Goal: Information Seeking & Learning: Learn about a topic

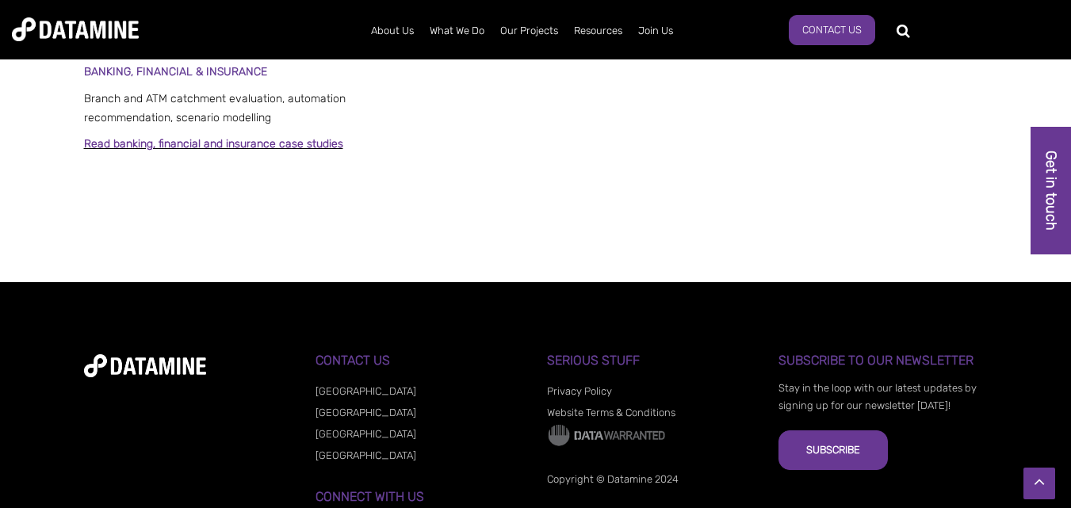
scroll to position [1321, 0]
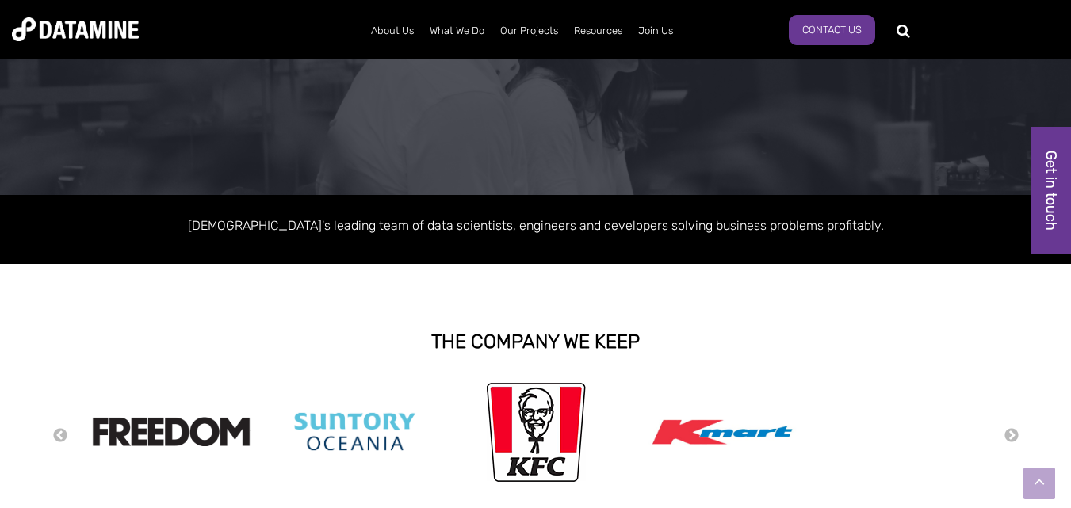
drag, startPoint x: 1076, startPoint y: 71, endPoint x: 1062, endPoint y: 103, distance: 35.5
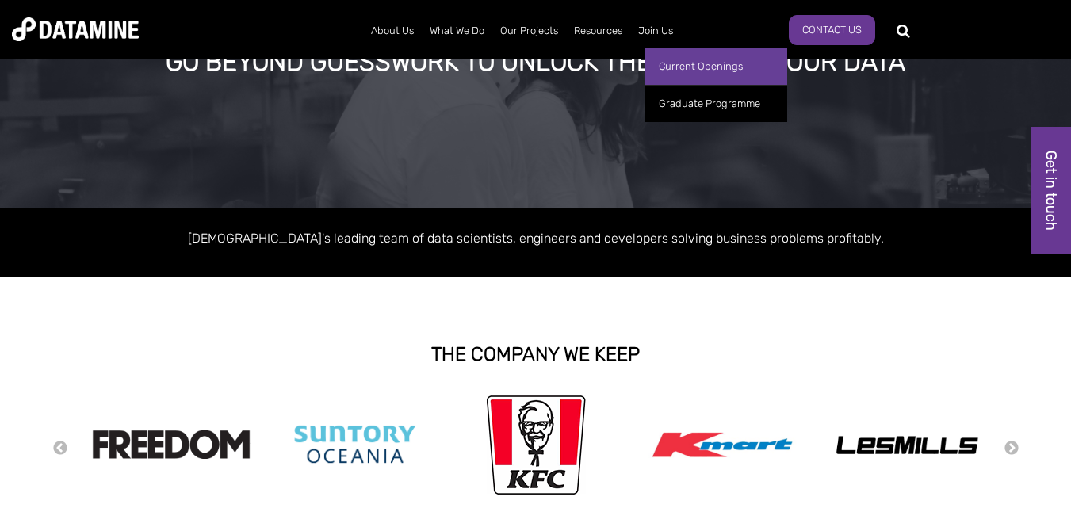
click at [668, 69] on link "Current Openings" at bounding box center [716, 66] width 143 height 37
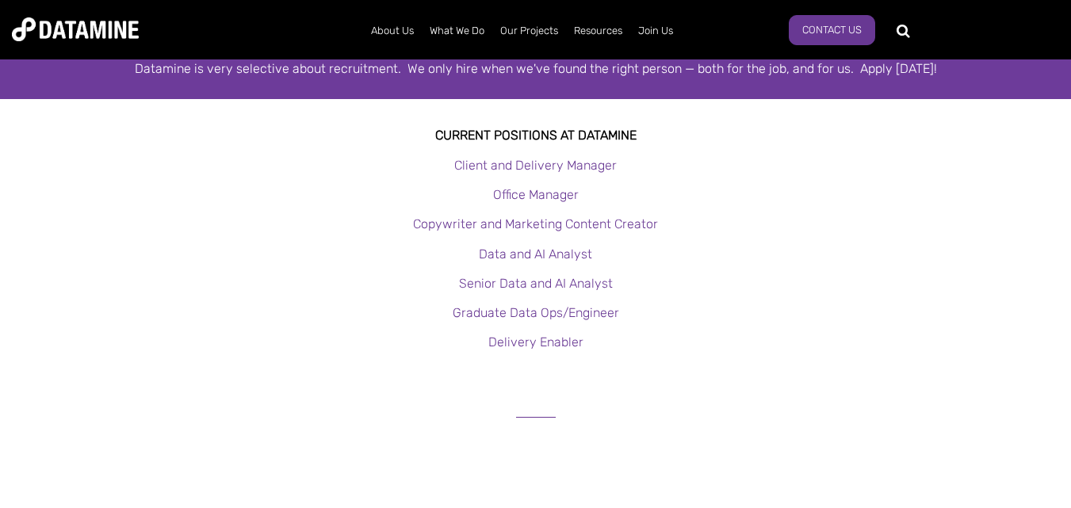
scroll to position [309, 0]
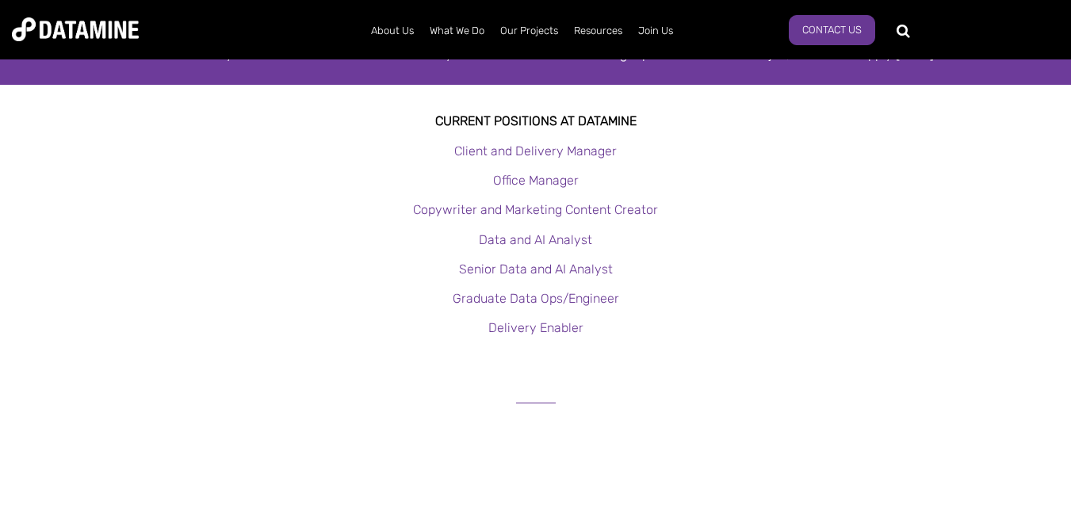
drag, startPoint x: 1077, startPoint y: 57, endPoint x: 1082, endPoint y: 109, distance: 51.8
click at [552, 177] on link "Office Manager" at bounding box center [536, 180] width 86 height 15
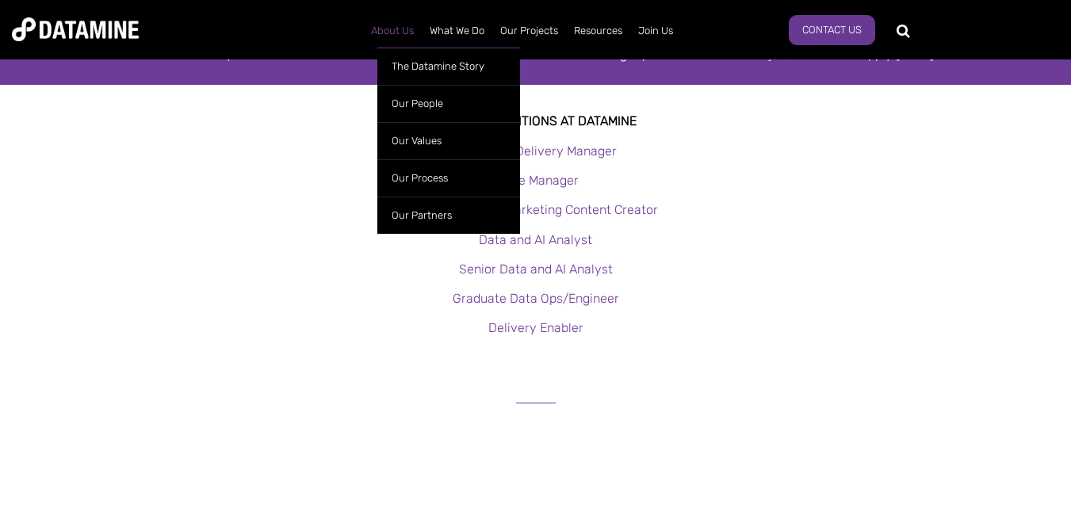
click at [401, 29] on link "About Us" at bounding box center [392, 30] width 59 height 41
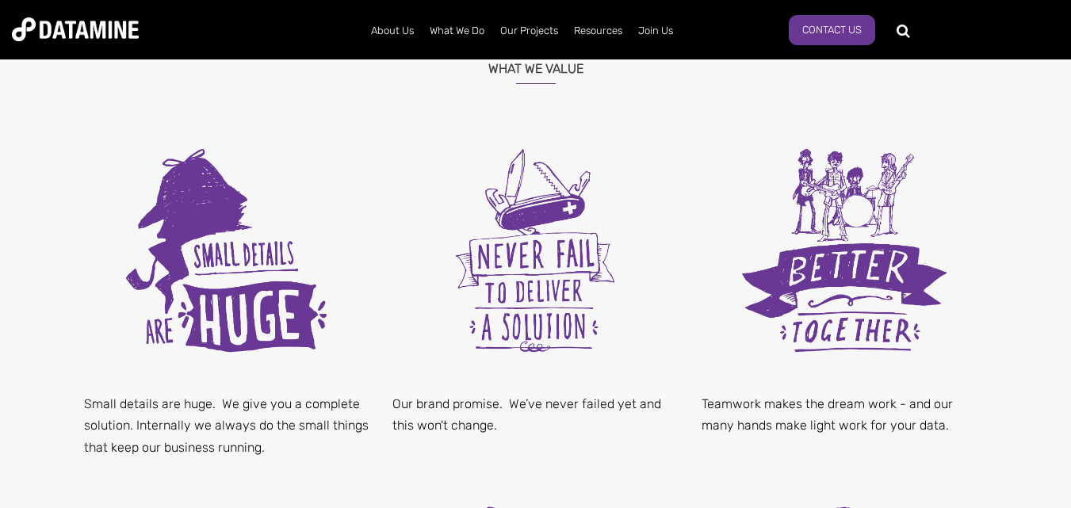
scroll to position [701, 0]
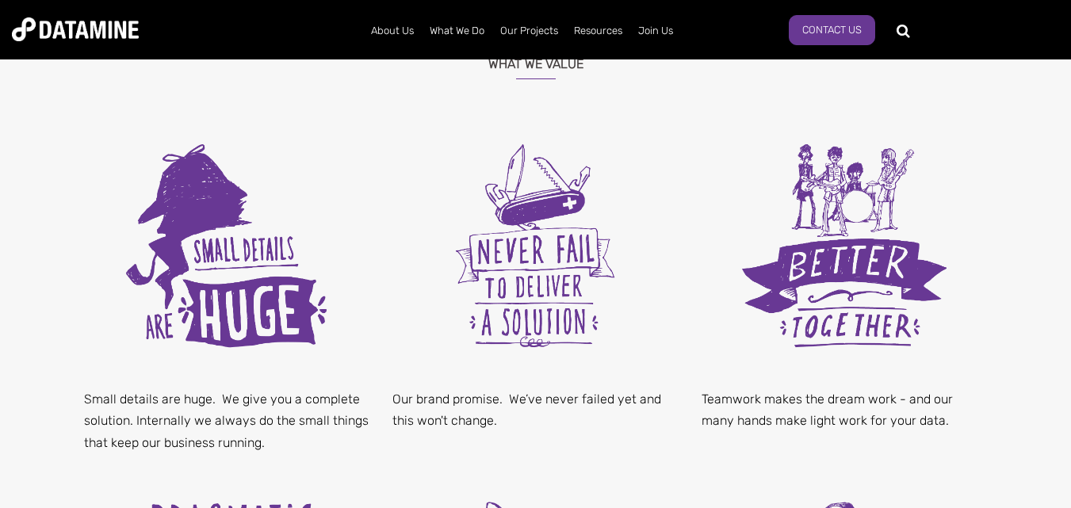
drag, startPoint x: 1074, startPoint y: 59, endPoint x: 1044, endPoint y: 189, distance: 132.5
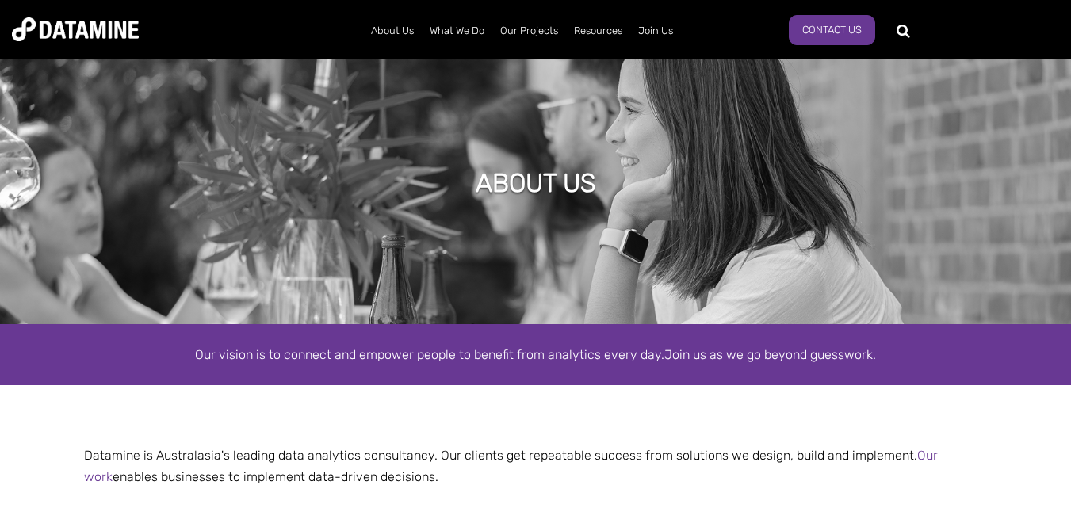
scroll to position [0, 0]
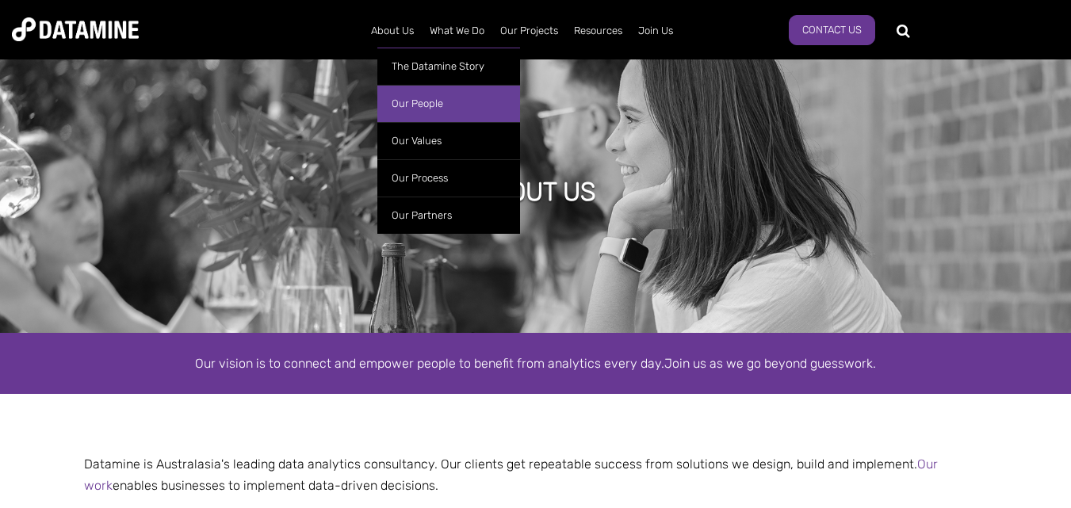
click at [400, 97] on link "Our People" at bounding box center [448, 103] width 143 height 37
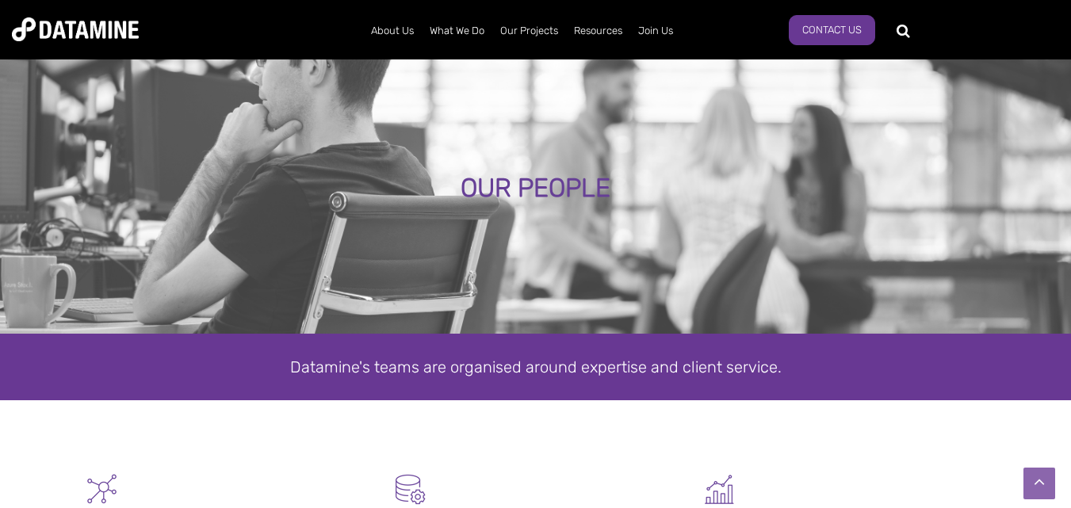
scroll to position [498, 0]
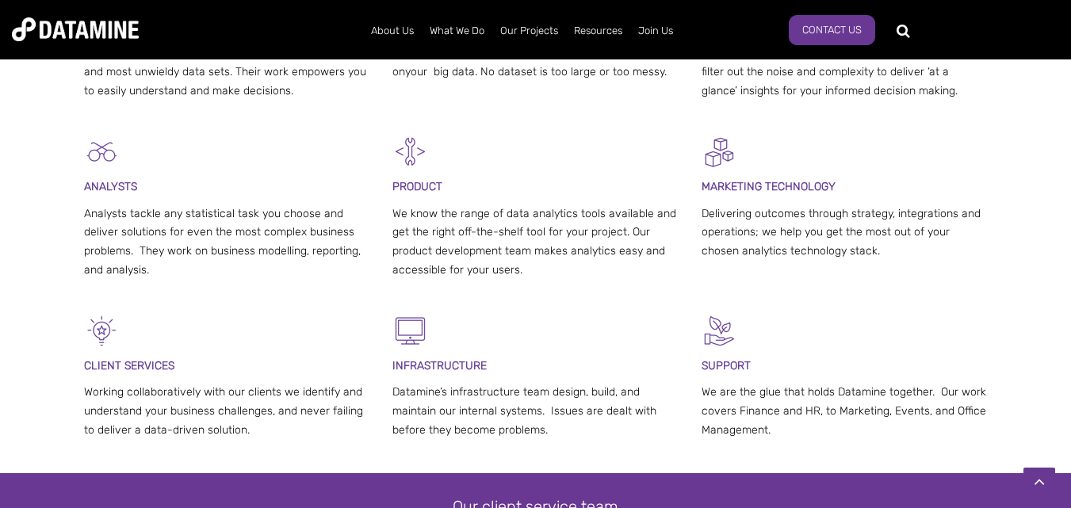
drag, startPoint x: 1077, startPoint y: 32, endPoint x: 1082, endPoint y: -12, distance: 44.0
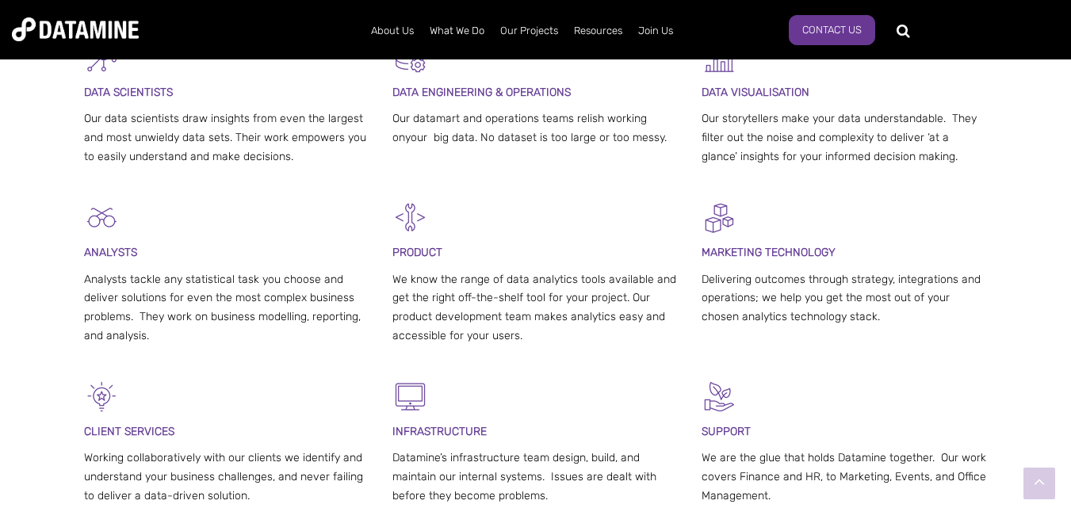
scroll to position [45, 0]
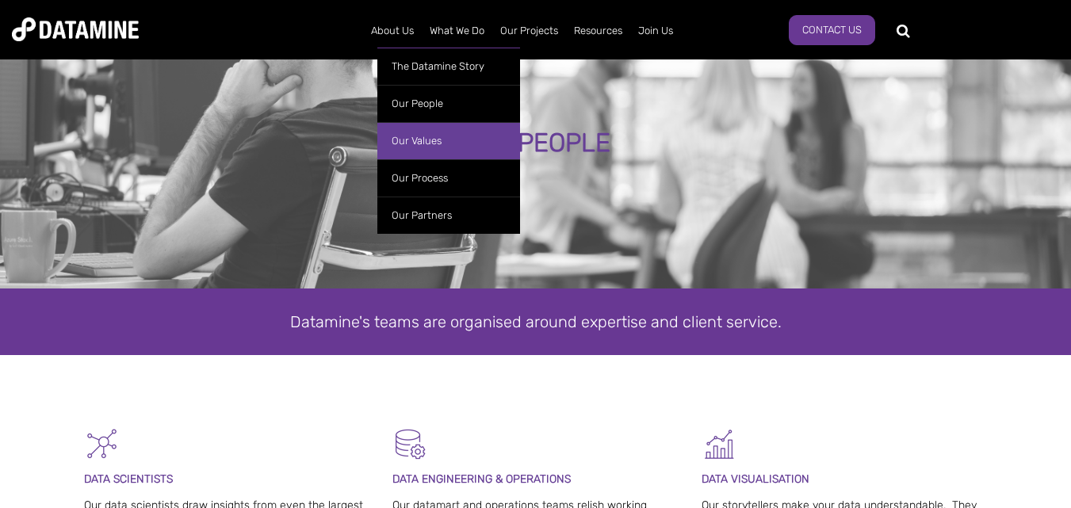
click at [414, 139] on link "Our Values" at bounding box center [448, 140] width 143 height 37
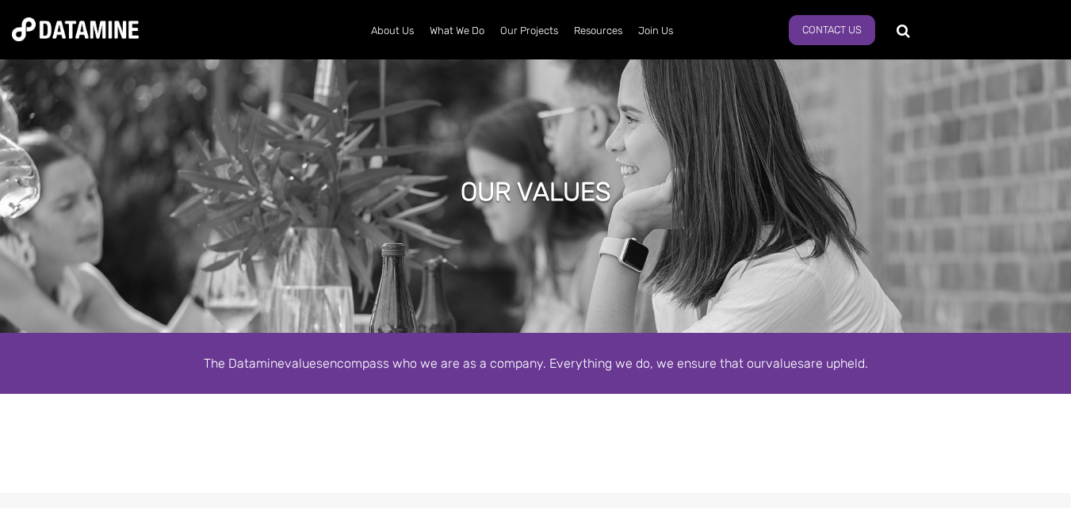
drag, startPoint x: 1079, startPoint y: 75, endPoint x: 1040, endPoint y: 28, distance: 61.3
click at [828, 33] on link "Contact Us" at bounding box center [832, 30] width 86 height 30
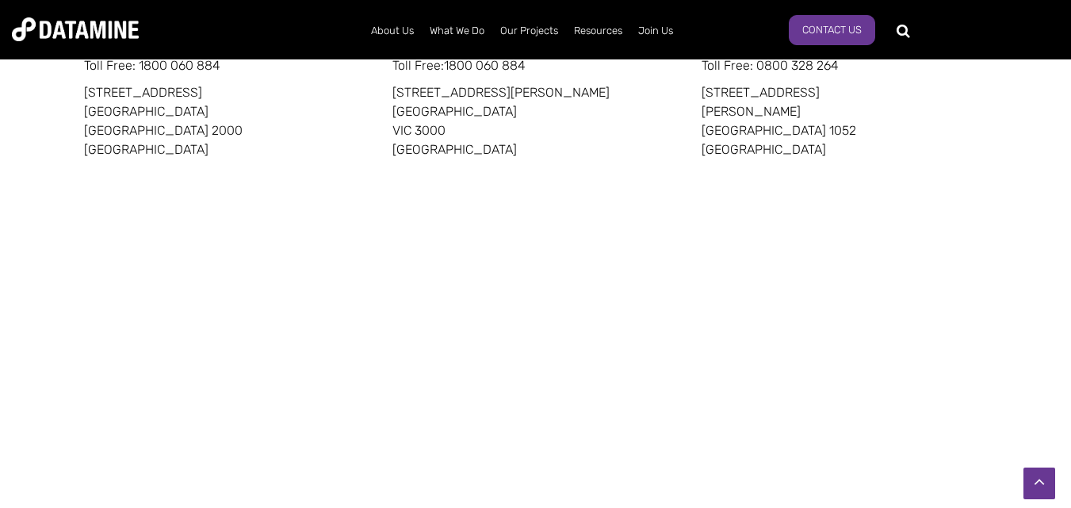
scroll to position [1025, 0]
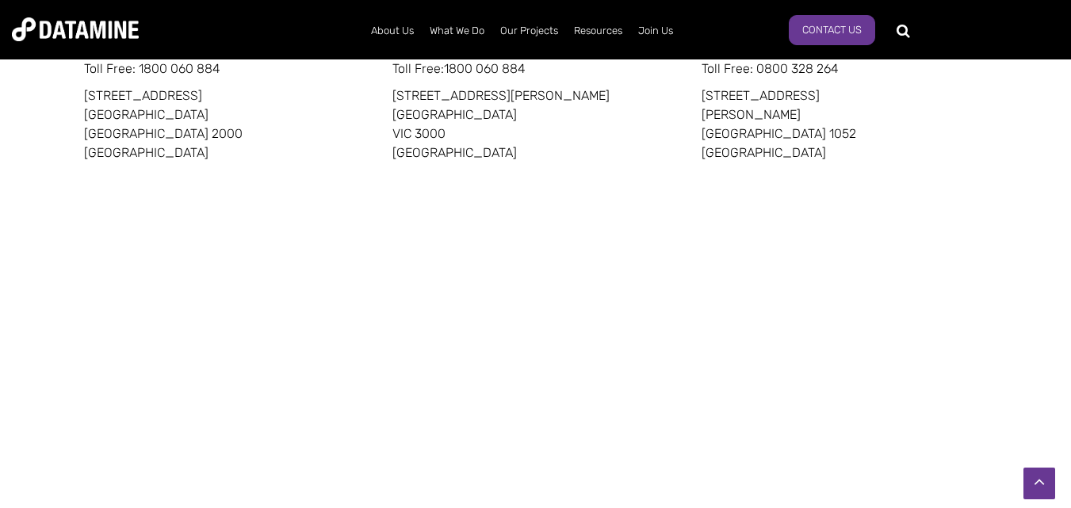
drag, startPoint x: 1077, startPoint y: 41, endPoint x: 1058, endPoint y: 301, distance: 260.8
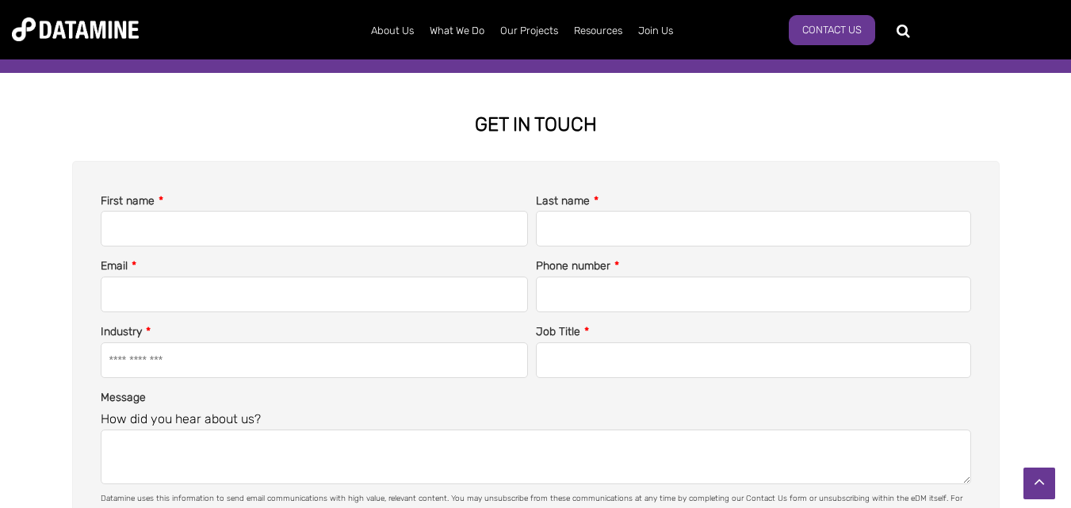
scroll to position [0, 0]
